Goal: Information Seeking & Learning: Learn about a topic

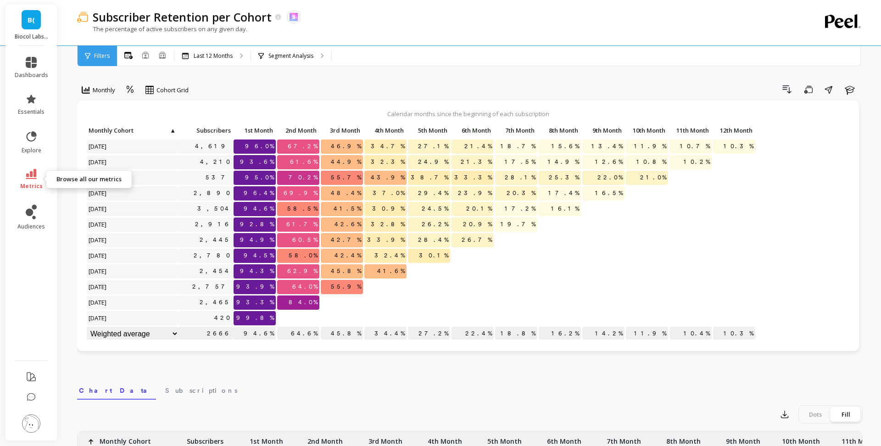
click at [29, 184] on span "metrics" at bounding box center [31, 186] width 22 height 7
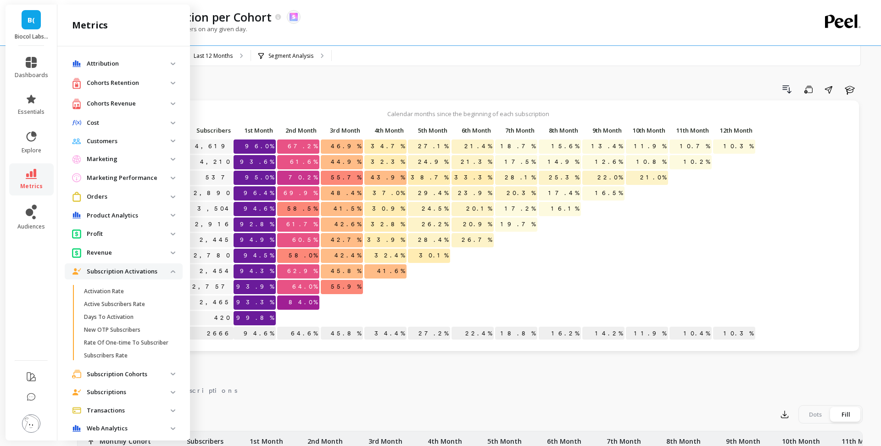
click at [141, 84] on p "Cohorts Retention" at bounding box center [129, 82] width 84 height 9
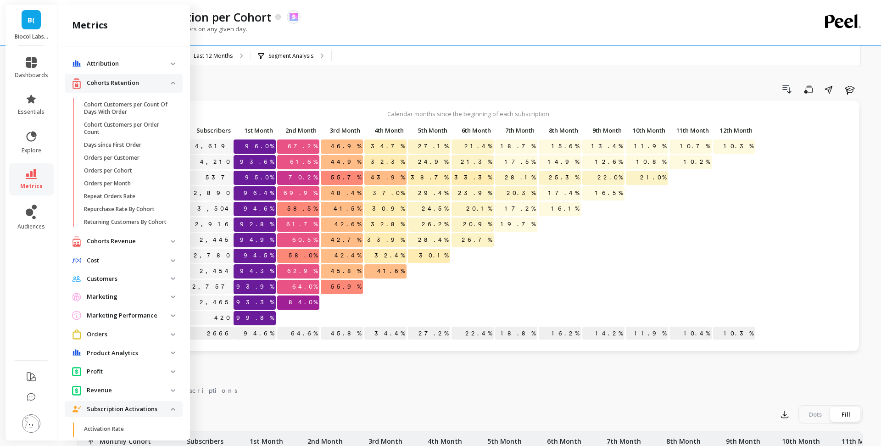
click at [141, 84] on p "Cohorts Retention" at bounding box center [129, 82] width 84 height 9
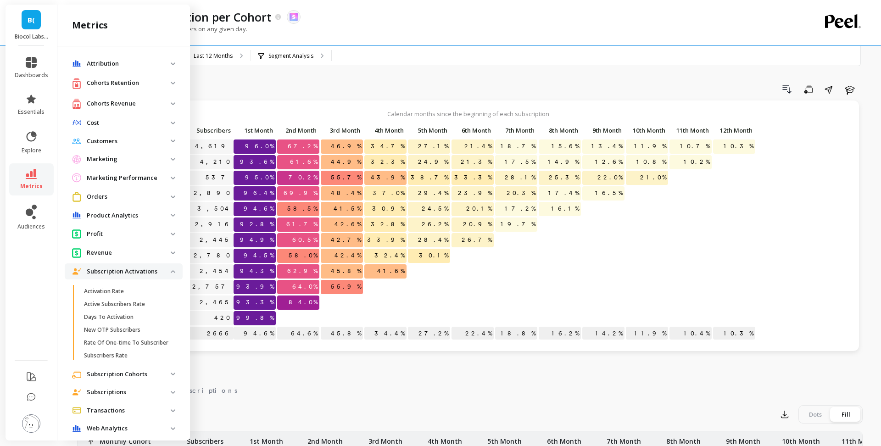
click at [137, 99] on p "Cohorts Revenue" at bounding box center [129, 103] width 84 height 9
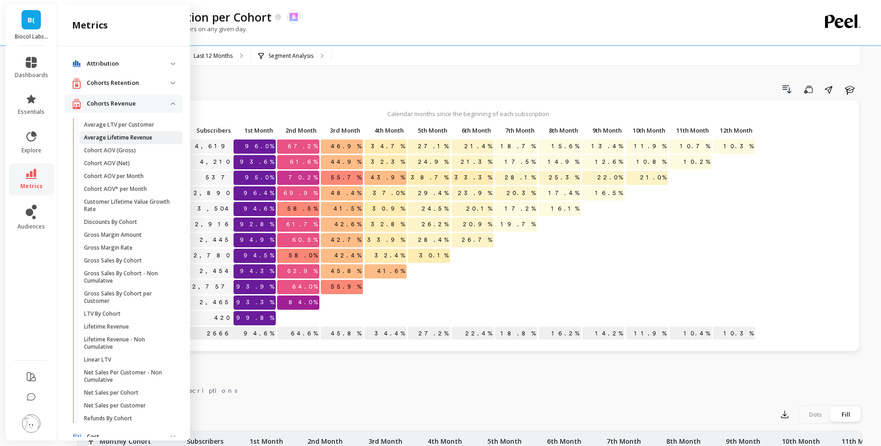
click at [131, 142] on link "Average Lifetime Revenue" at bounding box center [130, 137] width 103 height 13
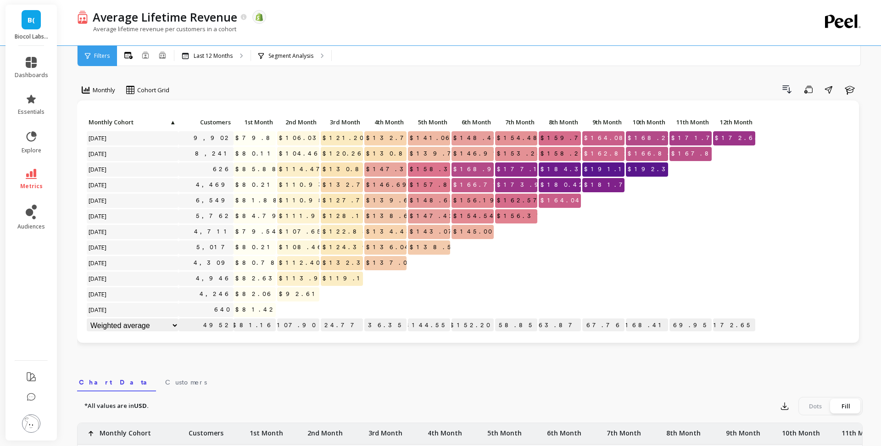
click at [29, 183] on span "metrics" at bounding box center [31, 186] width 22 height 7
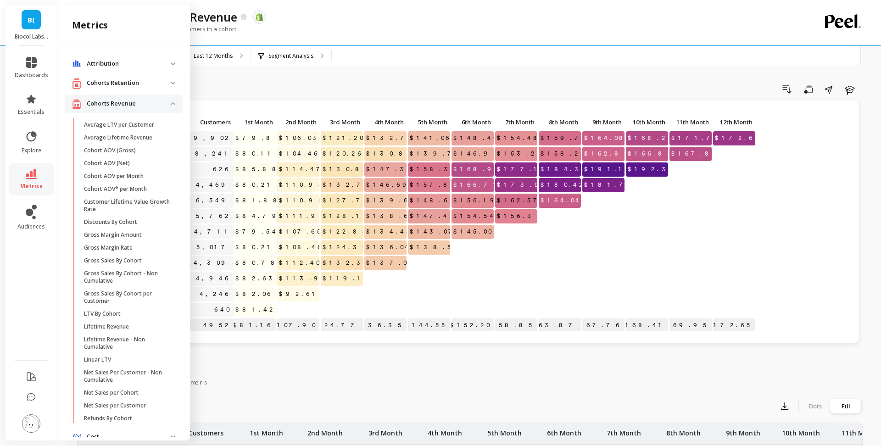
click at [117, 109] on revenue "Cohorts Revenue" at bounding box center [124, 103] width 118 height 19
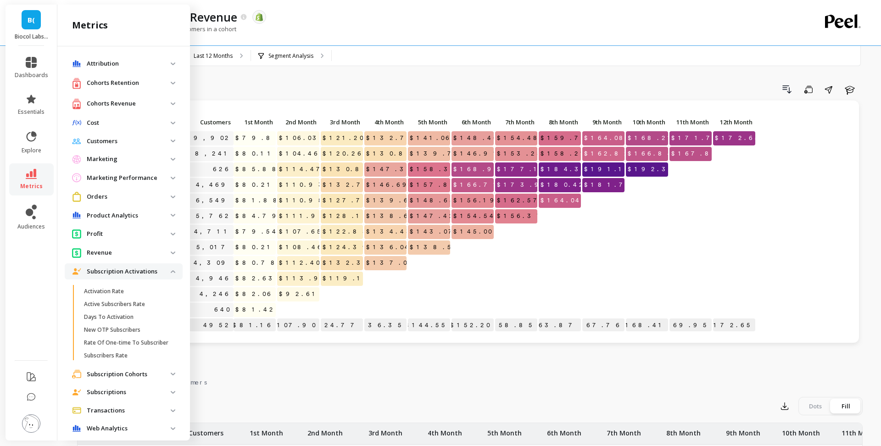
click at [134, 340] on p "Subscriptions" at bounding box center [129, 392] width 84 height 9
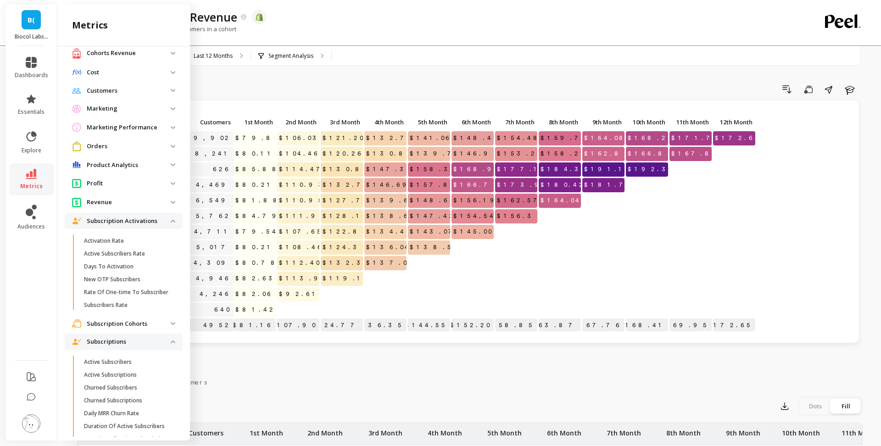
scroll to position [51, 0]
click at [131, 325] on p "Subscription Cohorts" at bounding box center [129, 323] width 84 height 9
click at [137, 340] on span "LTV per Subscriber" at bounding box center [128, 368] width 88 height 7
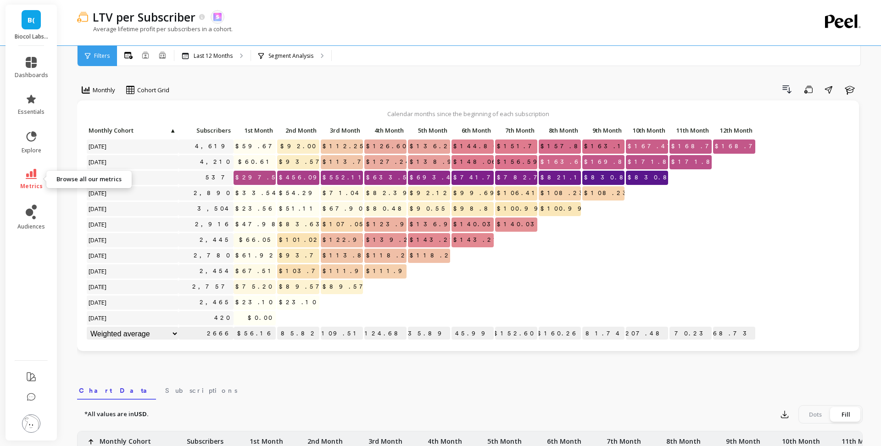
click at [35, 183] on span "metrics" at bounding box center [31, 186] width 22 height 7
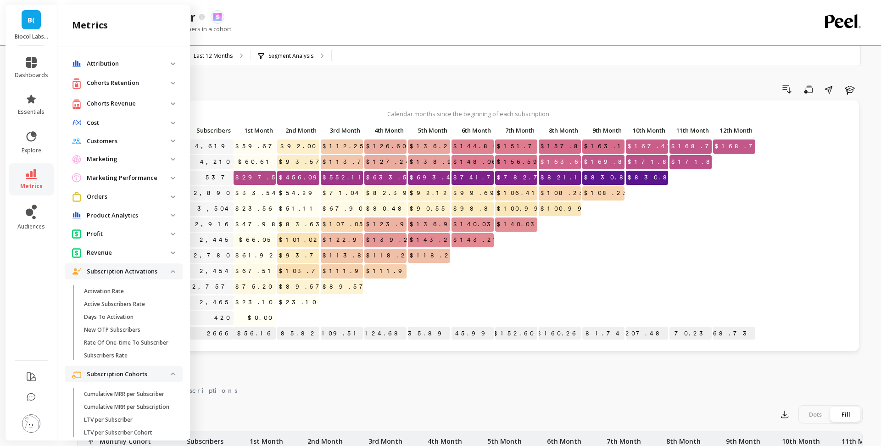
scroll to position [51, 0]
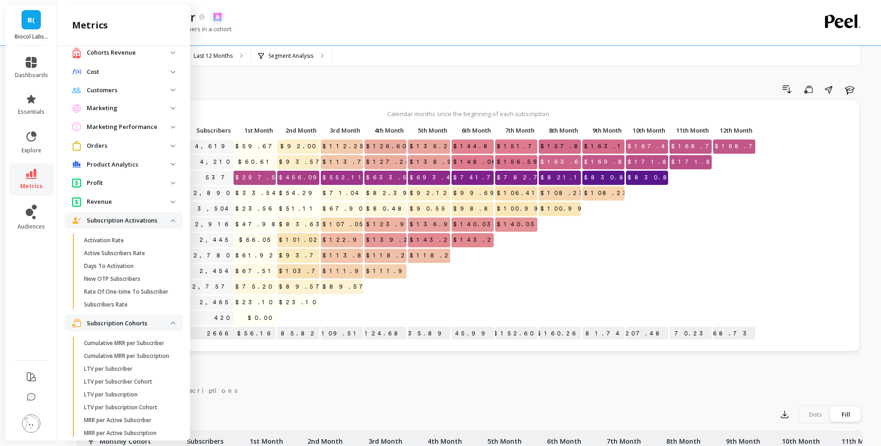
click at [153, 225] on activations "Subscription Activations" at bounding box center [124, 220] width 118 height 17
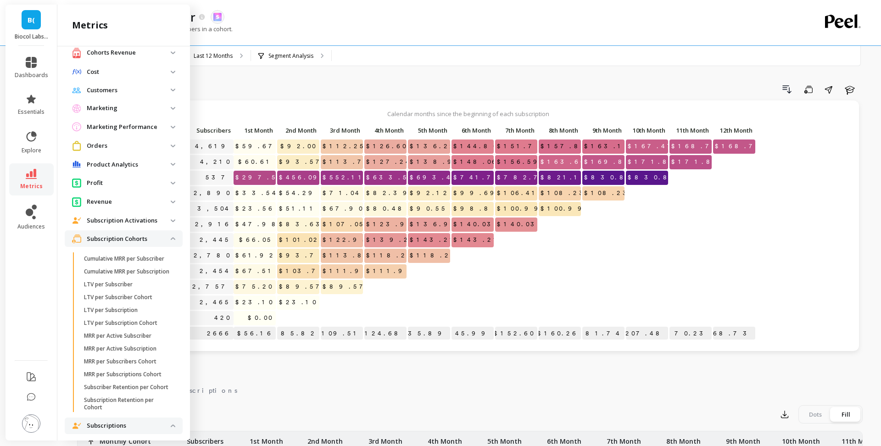
click at [151, 238] on p "Subscription Cohorts" at bounding box center [129, 238] width 84 height 9
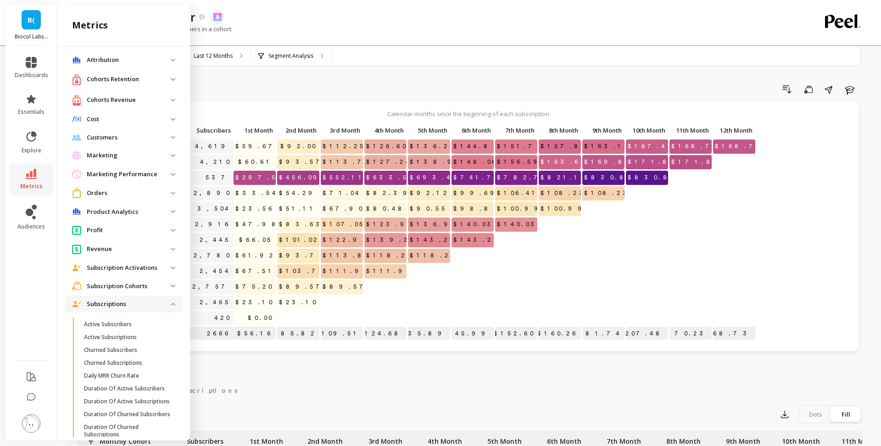
scroll to position [0, 0]
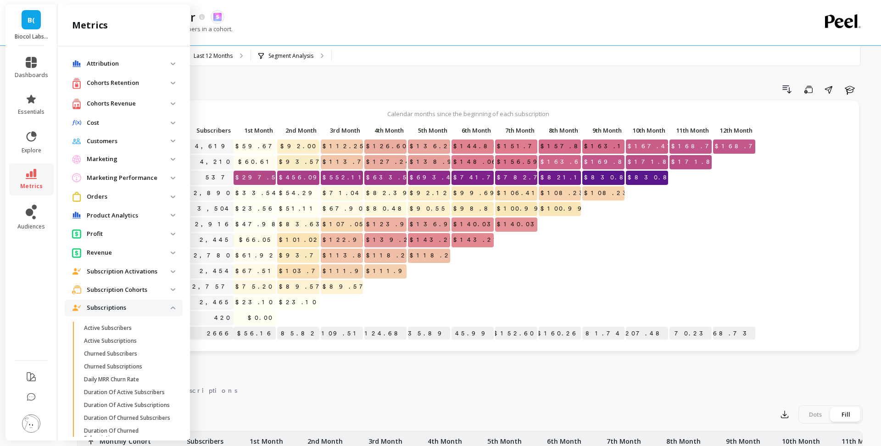
click at [135, 80] on p "Cohorts Retention" at bounding box center [129, 82] width 84 height 9
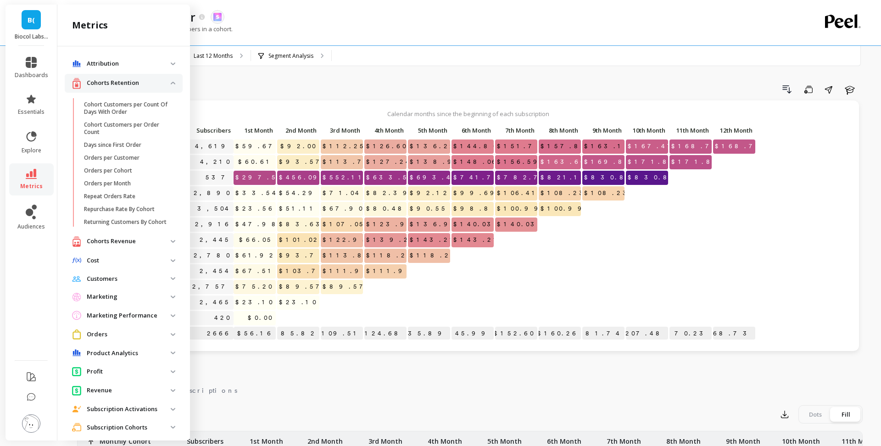
click at [137, 241] on p "Cohorts Revenue" at bounding box center [129, 241] width 84 height 9
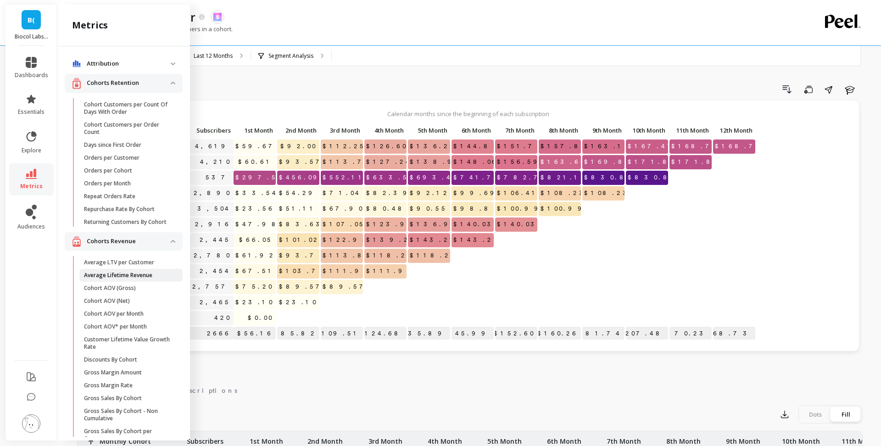
click at [141, 276] on p "Average Lifetime Revenue" at bounding box center [118, 275] width 68 height 7
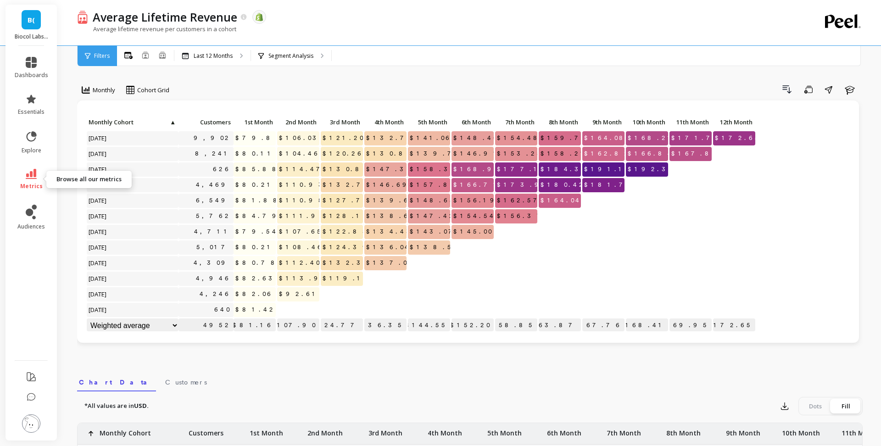
click at [32, 177] on icon at bounding box center [31, 174] width 11 height 10
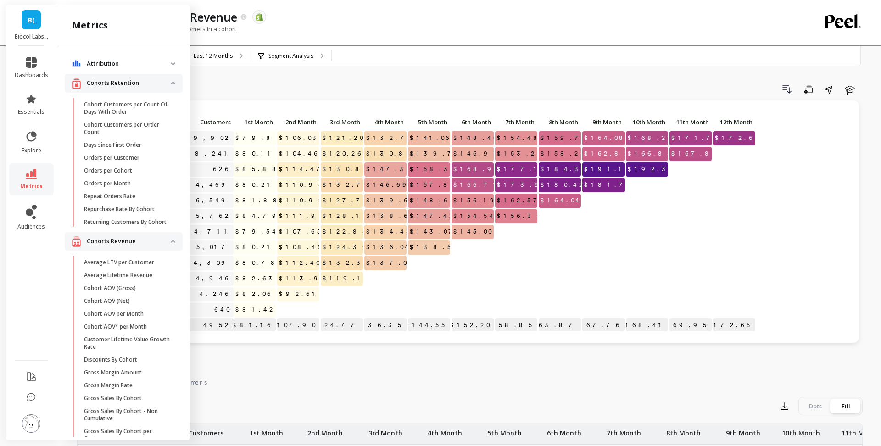
click at [134, 81] on p "Cohorts Retention" at bounding box center [129, 82] width 84 height 9
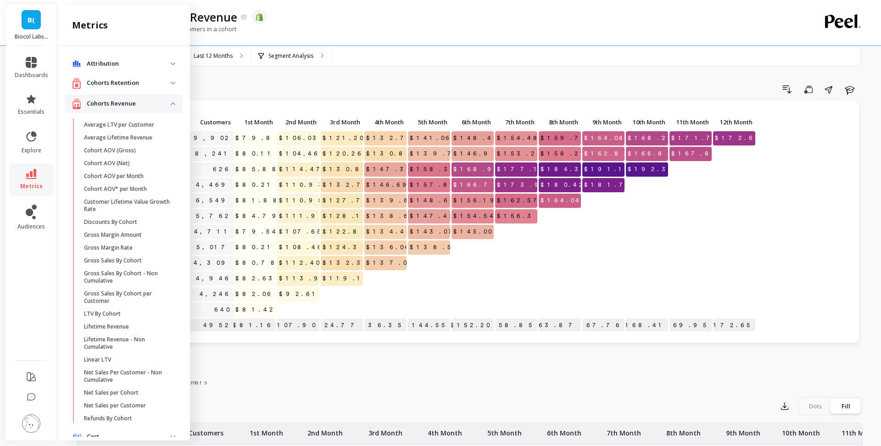
click at [130, 107] on p "Cohorts Revenue" at bounding box center [129, 103] width 84 height 9
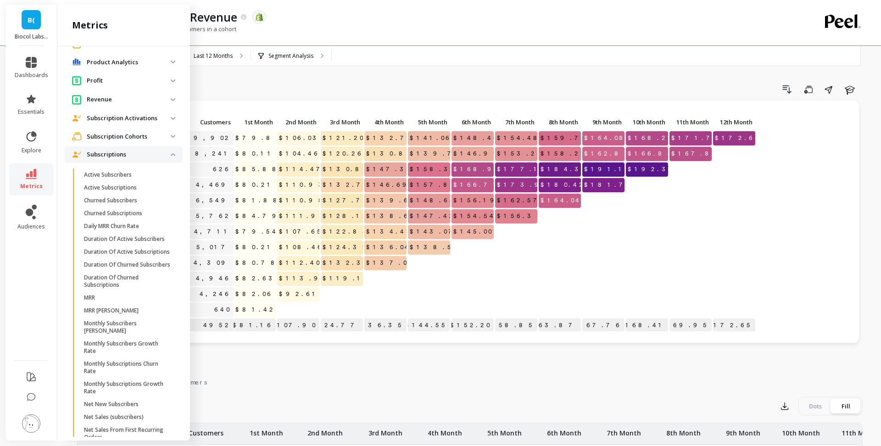
scroll to position [158, 0]
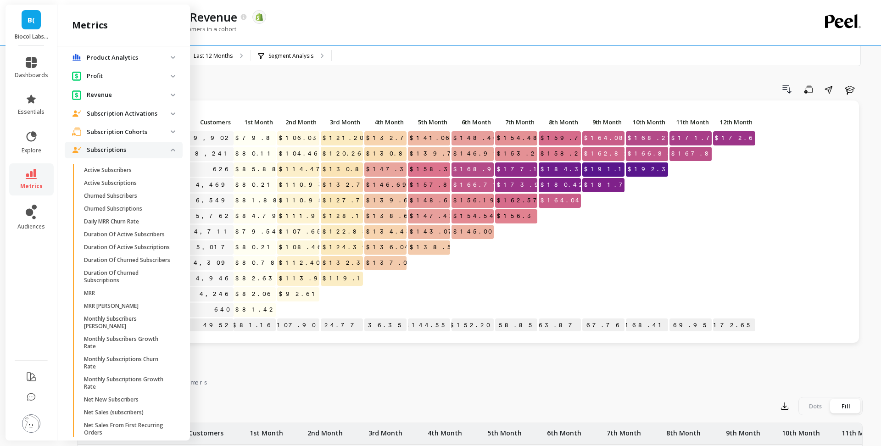
click at [122, 127] on p "Subscription Cohorts" at bounding box center [129, 131] width 84 height 9
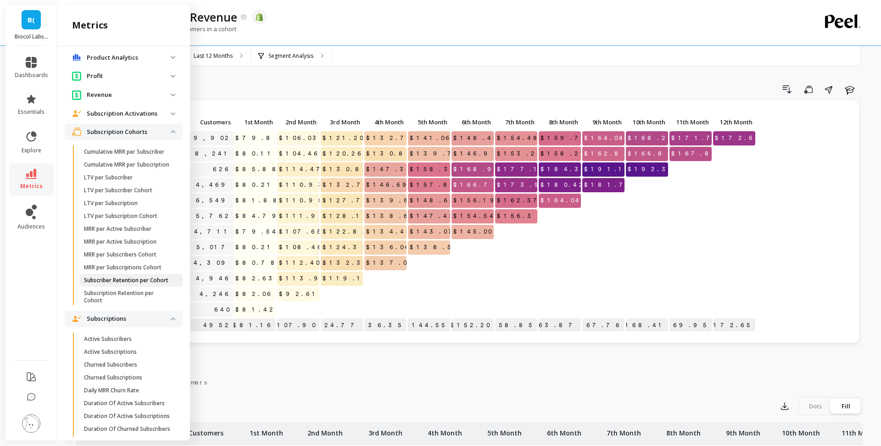
click at [134, 283] on link "Subscriber Retention per Cohort" at bounding box center [130, 280] width 103 height 13
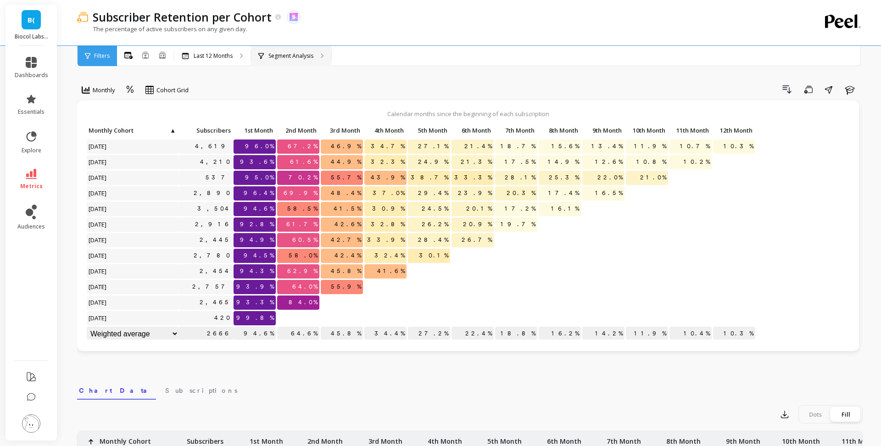
click at [291, 57] on p "Segment Analysis" at bounding box center [290, 55] width 45 height 7
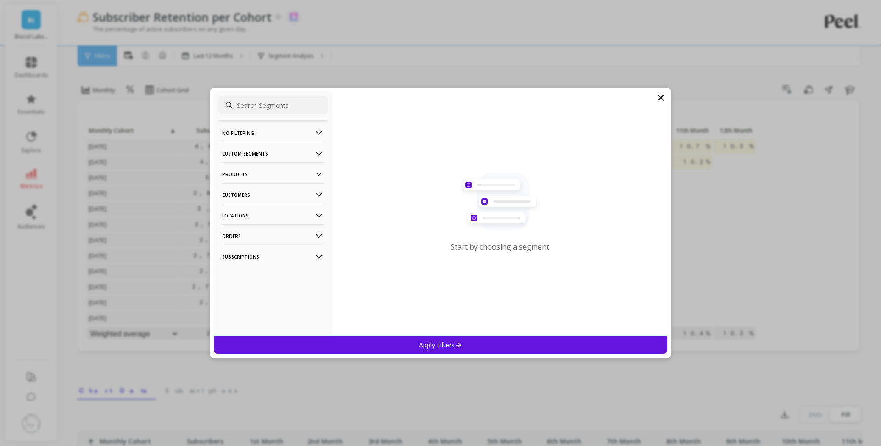
click at [280, 176] on p "Products" at bounding box center [273, 173] width 102 height 23
click at [253, 224] on div "SKUs" at bounding box center [272, 223] width 109 height 15
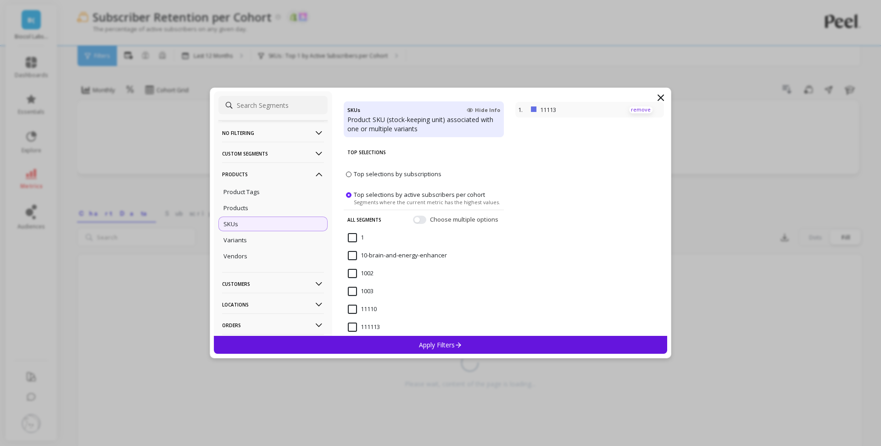
click at [641, 109] on p "remove" at bounding box center [640, 109] width 23 height 7
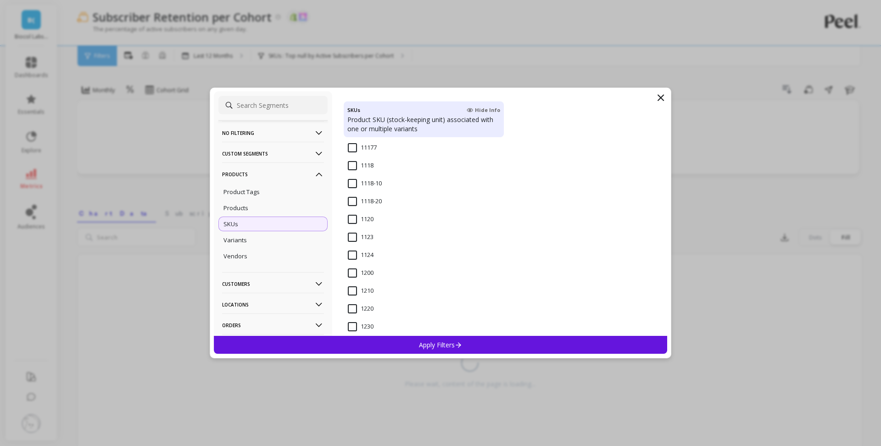
scroll to position [539, 0]
click at [368, 235] on input "1123" at bounding box center [361, 235] width 26 height 9
click at [427, 340] on p "Apply Filters" at bounding box center [441, 344] width 44 height 9
